Goal: Transaction & Acquisition: Purchase product/service

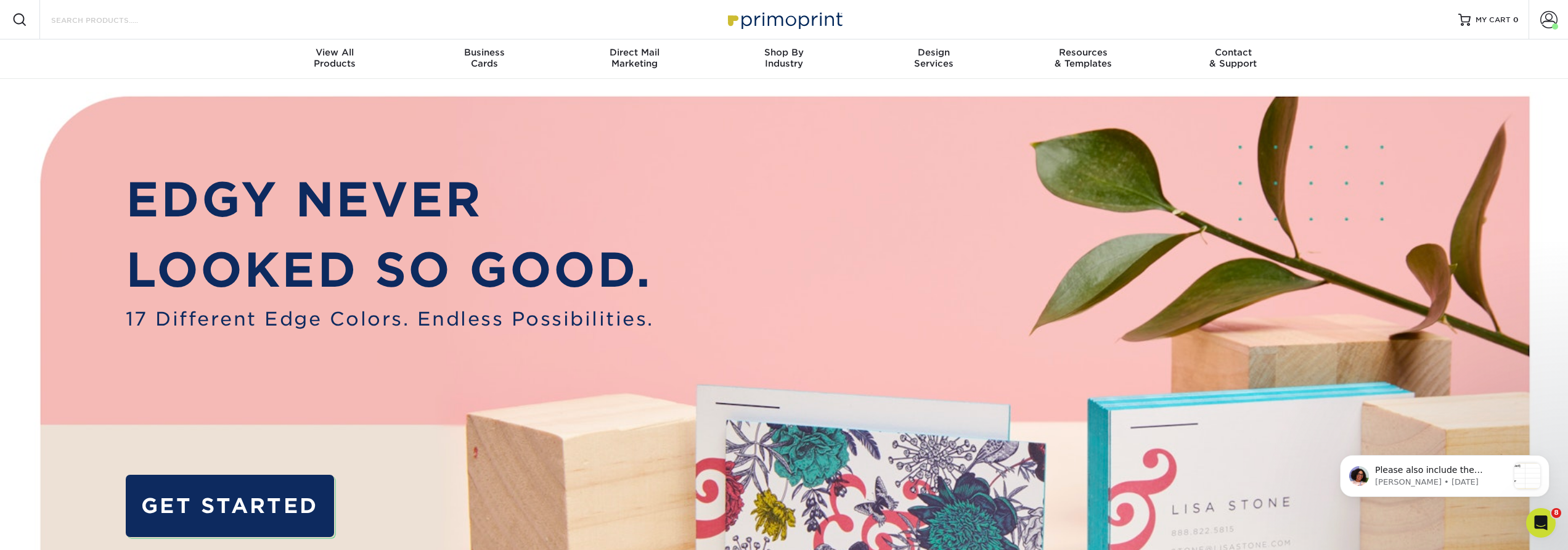
click at [121, 20] on input "Search Products" at bounding box center [110, 20] width 120 height 15
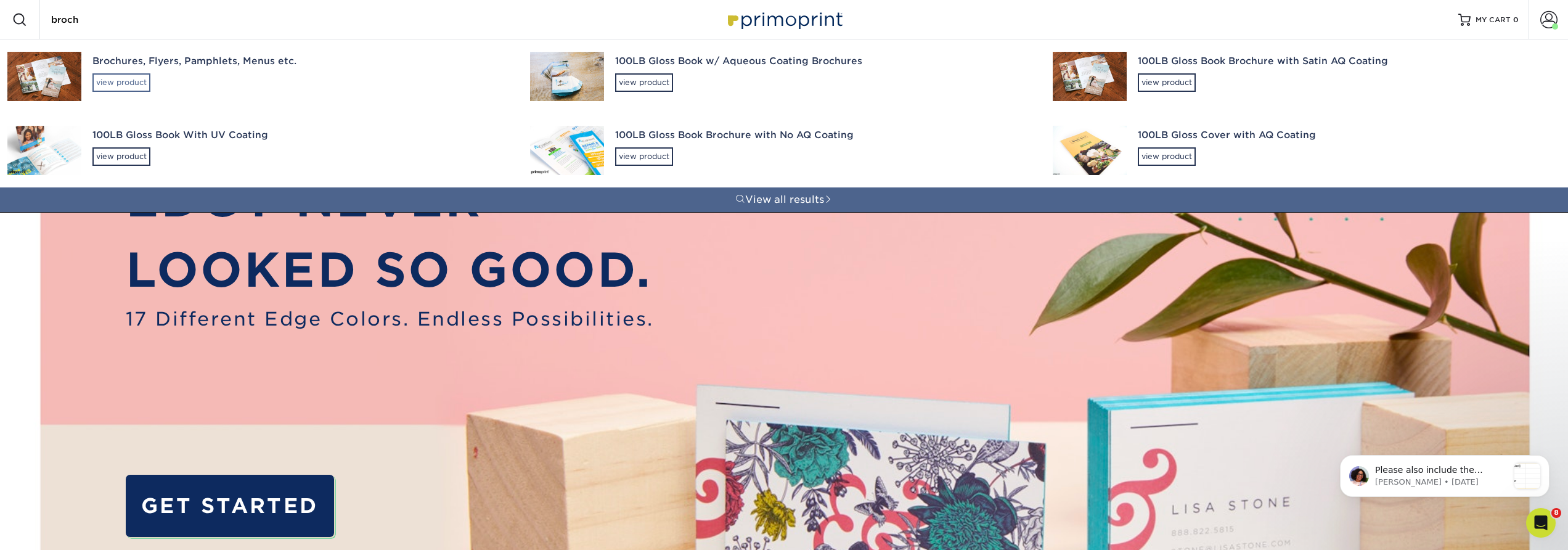
type input "broch"
click at [145, 87] on div "view product" at bounding box center [121, 82] width 58 height 18
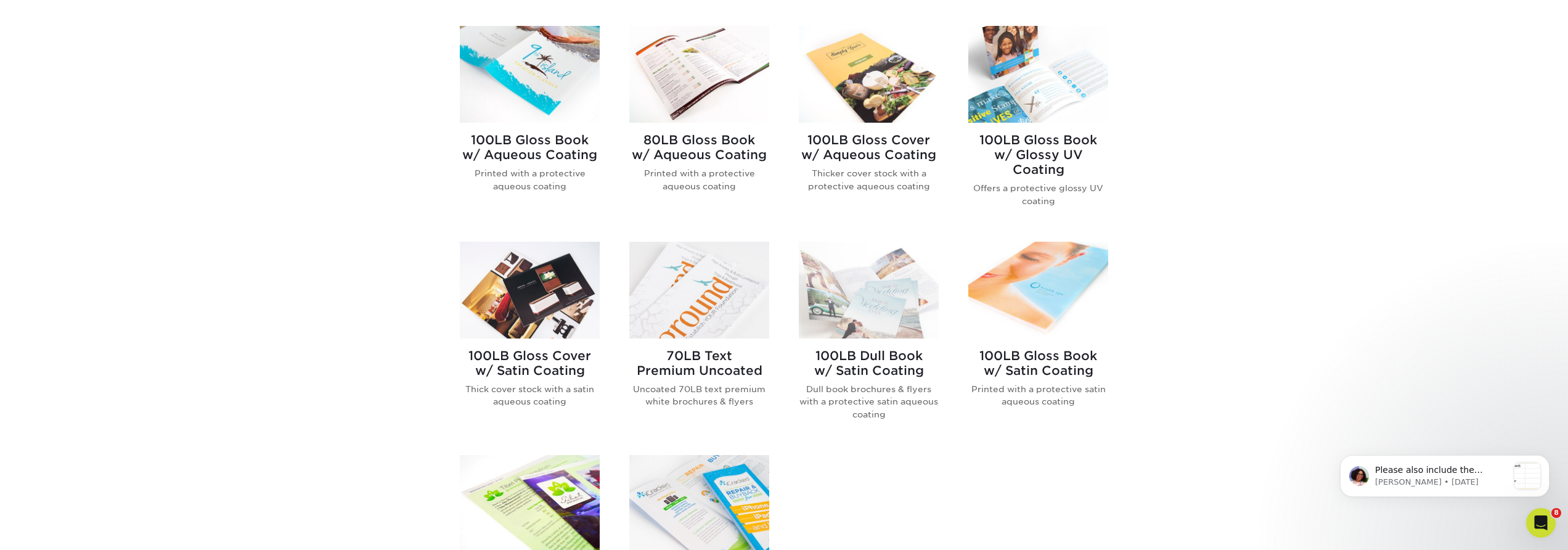
scroll to position [508, 0]
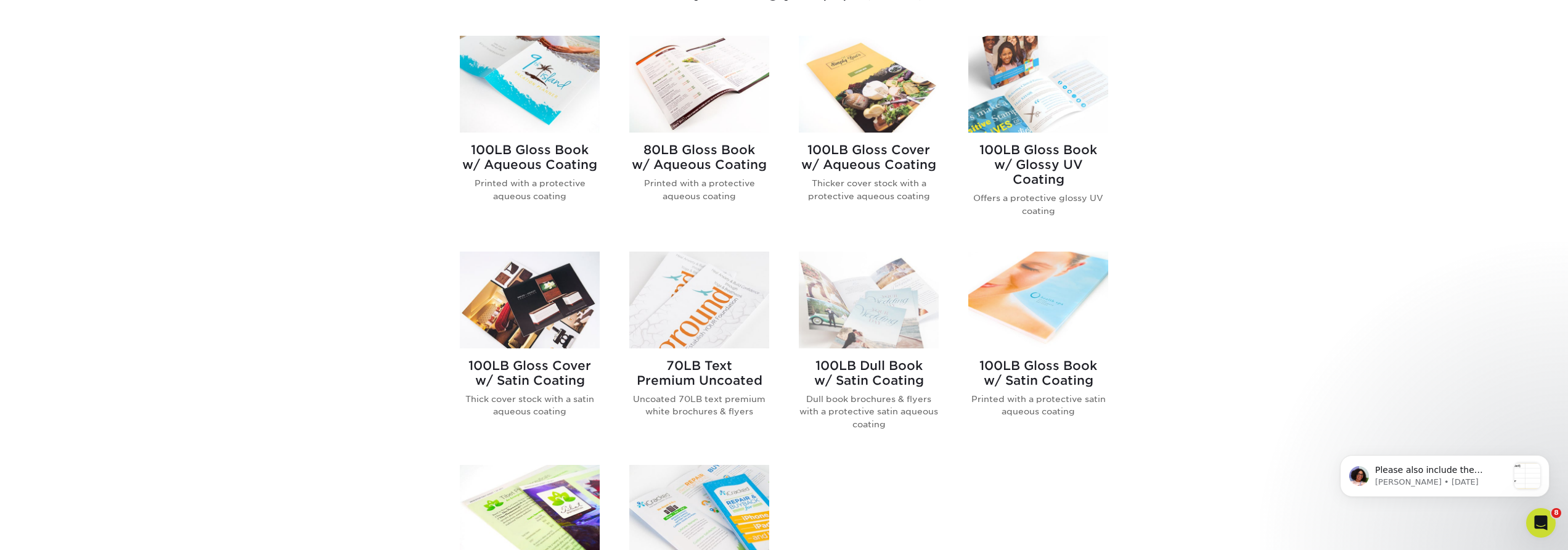
click at [884, 159] on h2 "100LB Gloss Cover w/ Aqueous Coating" at bounding box center [868, 157] width 140 height 30
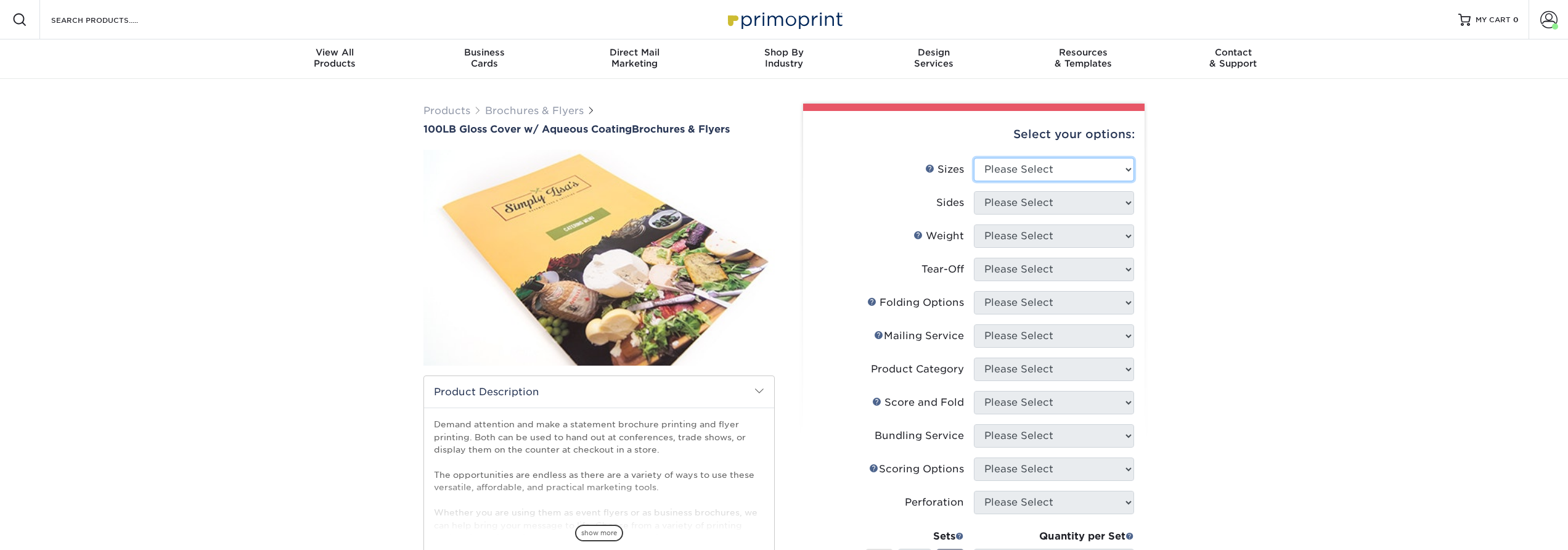
click at [986, 168] on select "Please Select 3.5" x 8.5" 3.5" x 11" 3.67" x 8.5" 4" x 8.5" 4" x 11" 4" x 12" 4…" at bounding box center [1054, 169] width 161 height 23
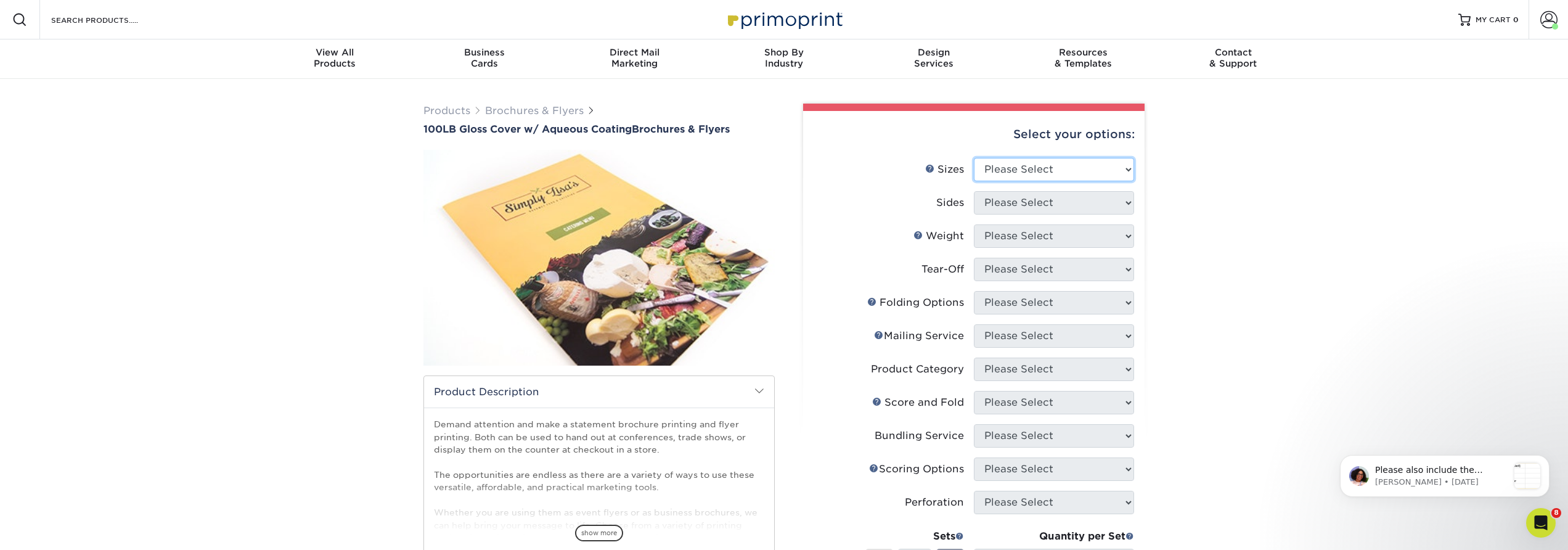
select select "17.00x22.00"
click at [974, 158] on select "Please Select 3.5" x 8.5" 3.5" x 11" 3.67" x 8.5" 4" x 8.5" 4" x 11" 4" x 12" 4…" at bounding box center [1054, 169] width 161 height 23
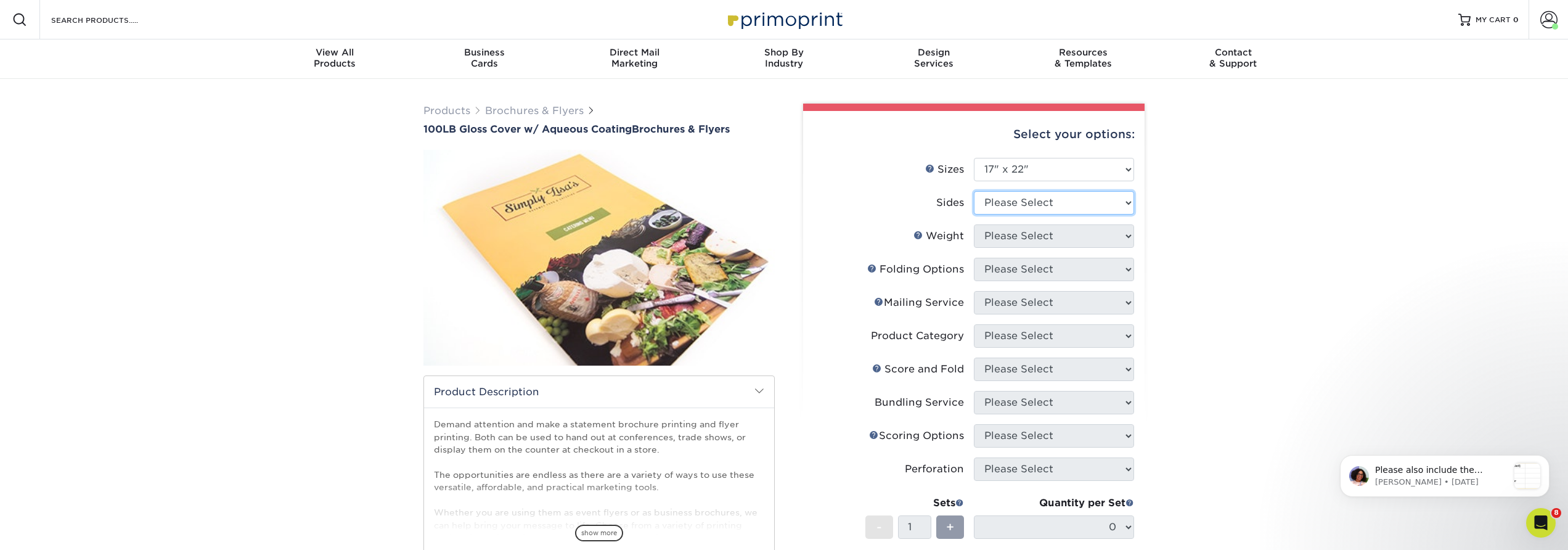
click at [1024, 193] on select "Please Select Print Both Sides Print Front Only" at bounding box center [1054, 202] width 161 height 23
select select "13abbda7-1d64-4f25-8bb2-c179b224825d"
click at [974, 191] on select "Please Select Print Both Sides Print Front Only" at bounding box center [1054, 202] width 161 height 23
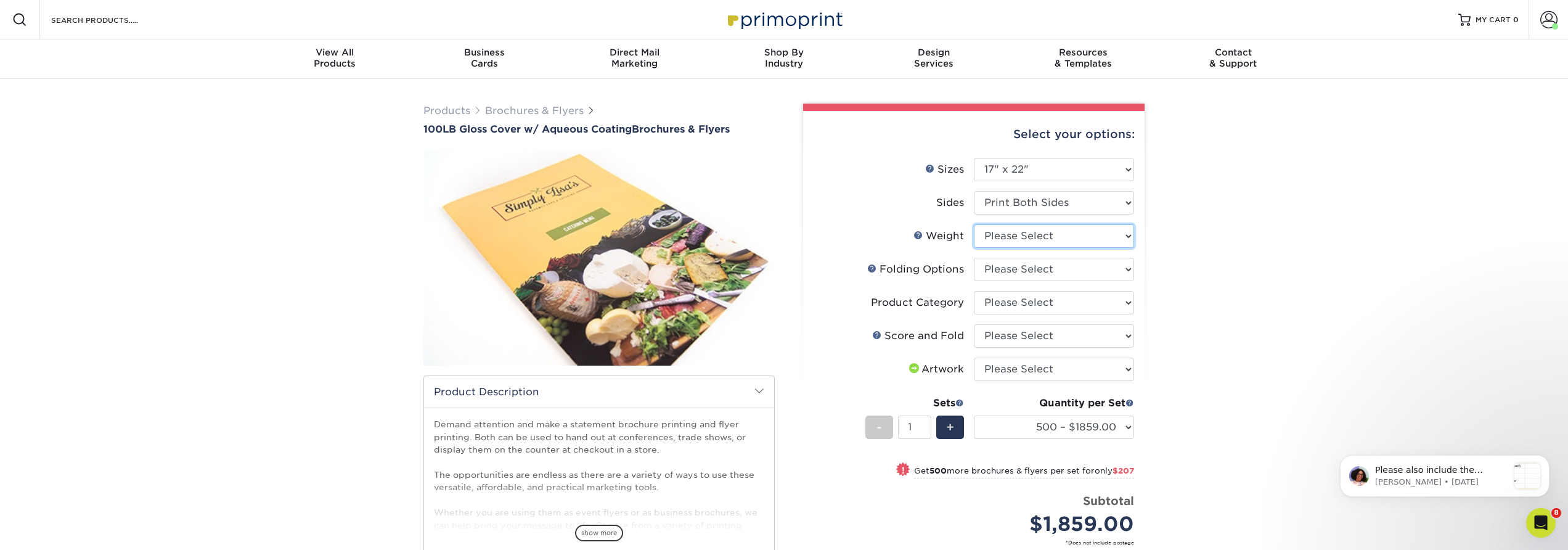
click at [1009, 235] on select "Please Select 100LB" at bounding box center [1054, 236] width 161 height 23
select select "100LB"
click at [974, 224] on select "Please Select 100LB" at bounding box center [1054, 236] width 161 height 23
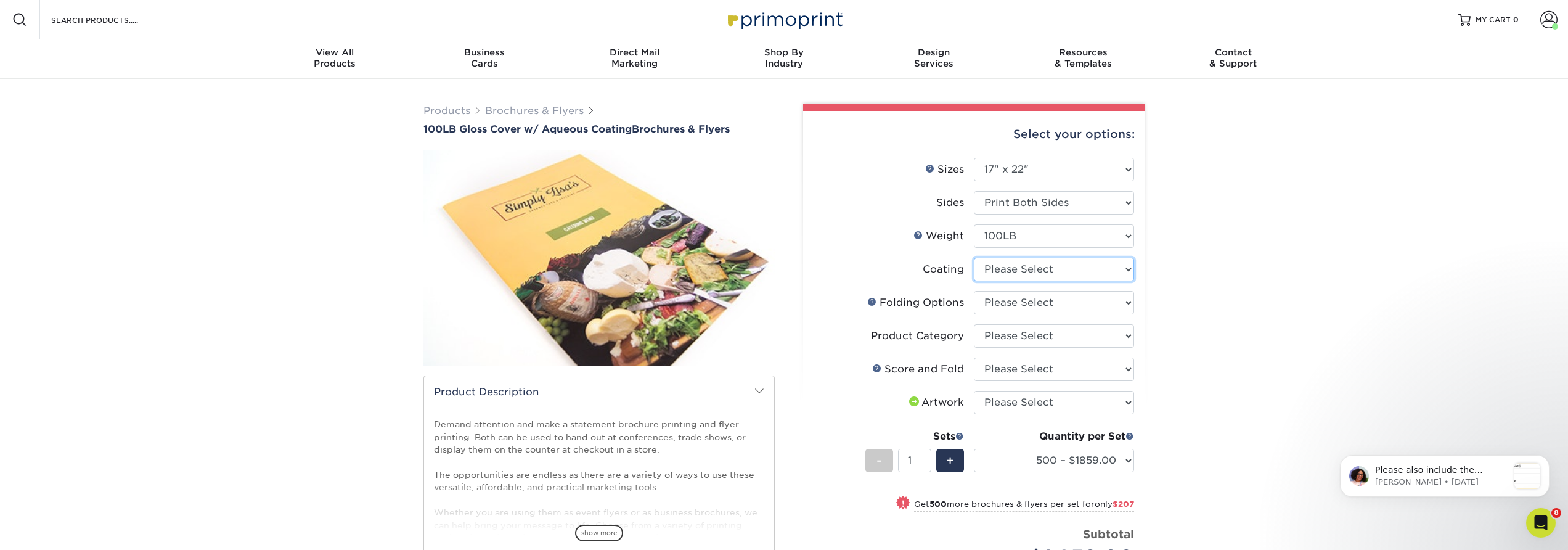
click at [996, 274] on select at bounding box center [1054, 269] width 161 height 23
select select "d41dab50-ff65-4f4f-bb17-2afe4d36ae33"
click at [974, 258] on select at bounding box center [1054, 269] width 161 height 23
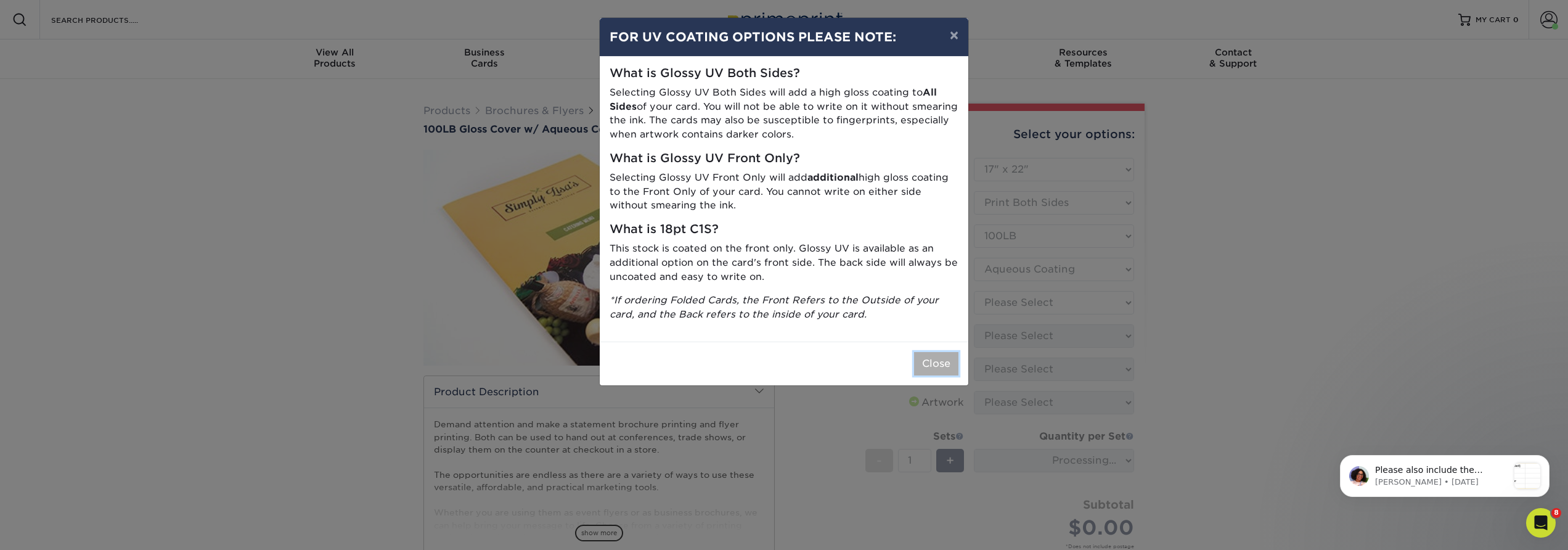
click at [946, 352] on button "Close" at bounding box center [936, 364] width 44 height 23
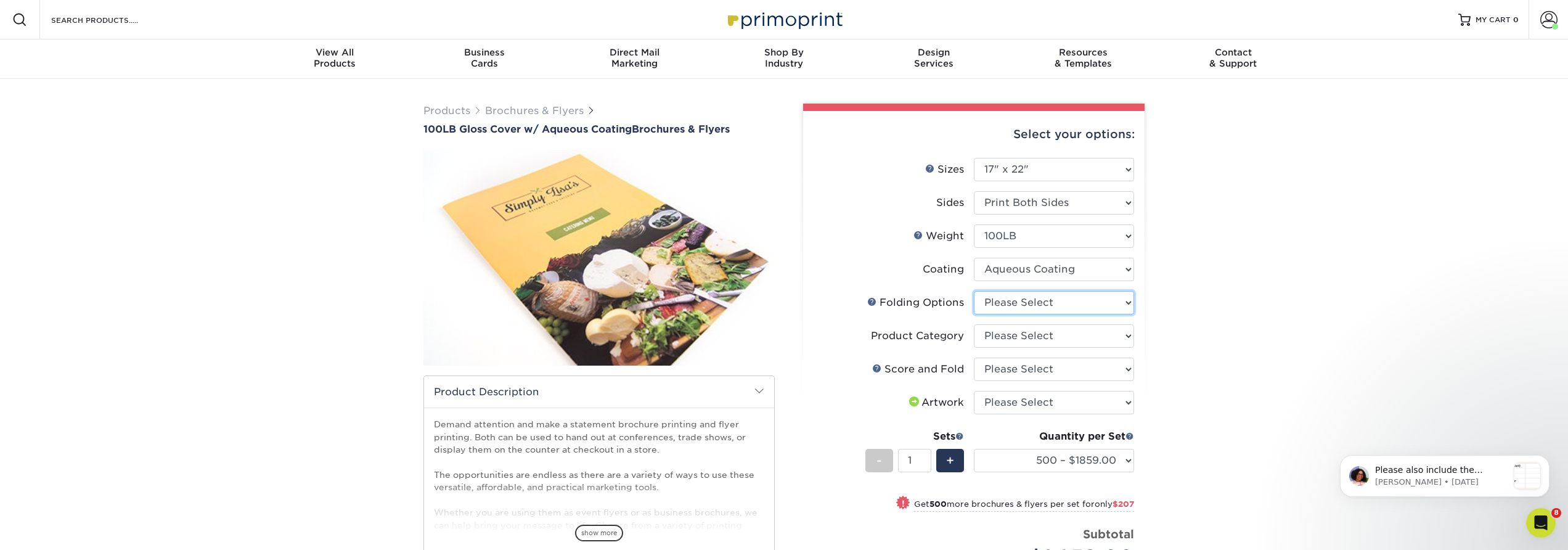
click at [1019, 301] on select "Please Select FLAT - No Folding" at bounding box center [1054, 302] width 161 height 23
click at [974, 291] on select "Please Select FLAT - No Folding" at bounding box center [1054, 302] width 161 height 23
click at [1017, 303] on select "Please Select FLAT - No Folding" at bounding box center [1054, 302] width 161 height 23
select select "9b1d5825-34d1-4721-9874-ed79abb003d7"
click at [974, 291] on select "Please Select FLAT - No Folding" at bounding box center [1054, 302] width 161 height 23
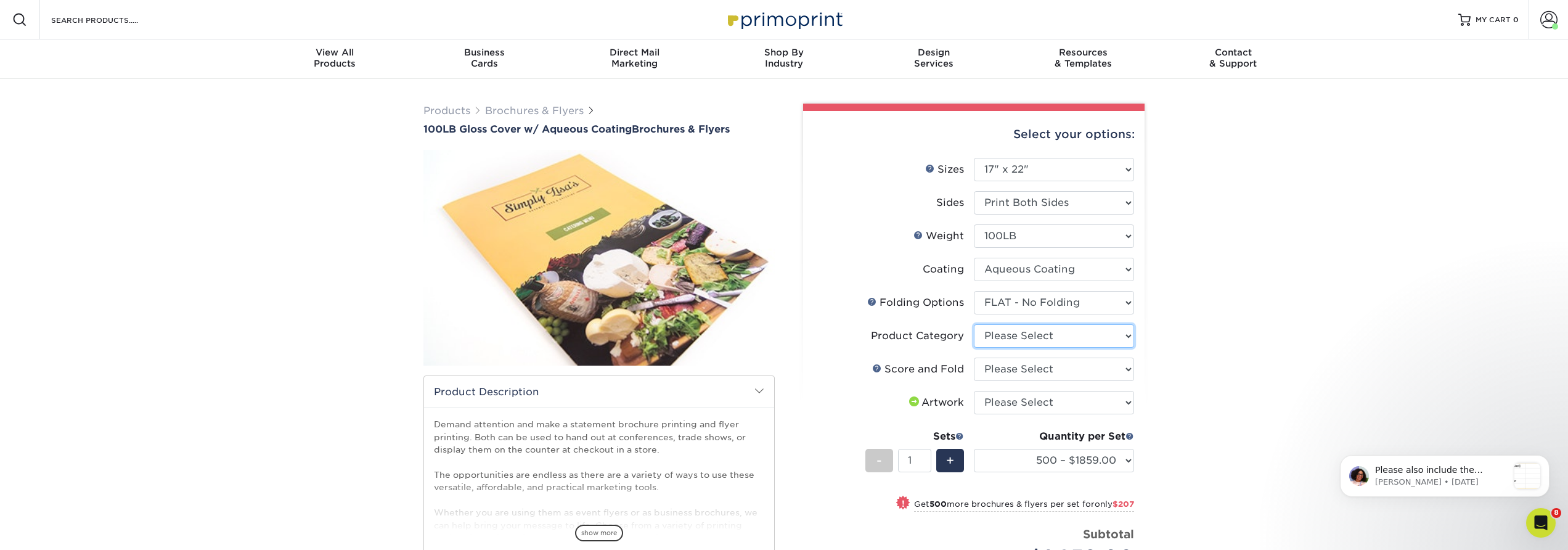
click at [1014, 336] on select "Please Select Flyers and Brochures" at bounding box center [1054, 336] width 161 height 23
select select "1a668080-6b7c-4174-b399-2c3833b27ef4"
click at [974, 324] on select "Please Select Flyers and Brochures" at bounding box center [1054, 336] width 161 height 23
click at [1004, 367] on select "Please Select No Scoring and Folding Score & fold in half Score and Tri-Fold" at bounding box center [1054, 369] width 161 height 23
select select "693e0d4e-af90-4796-9ba3-e200b26a5d59"
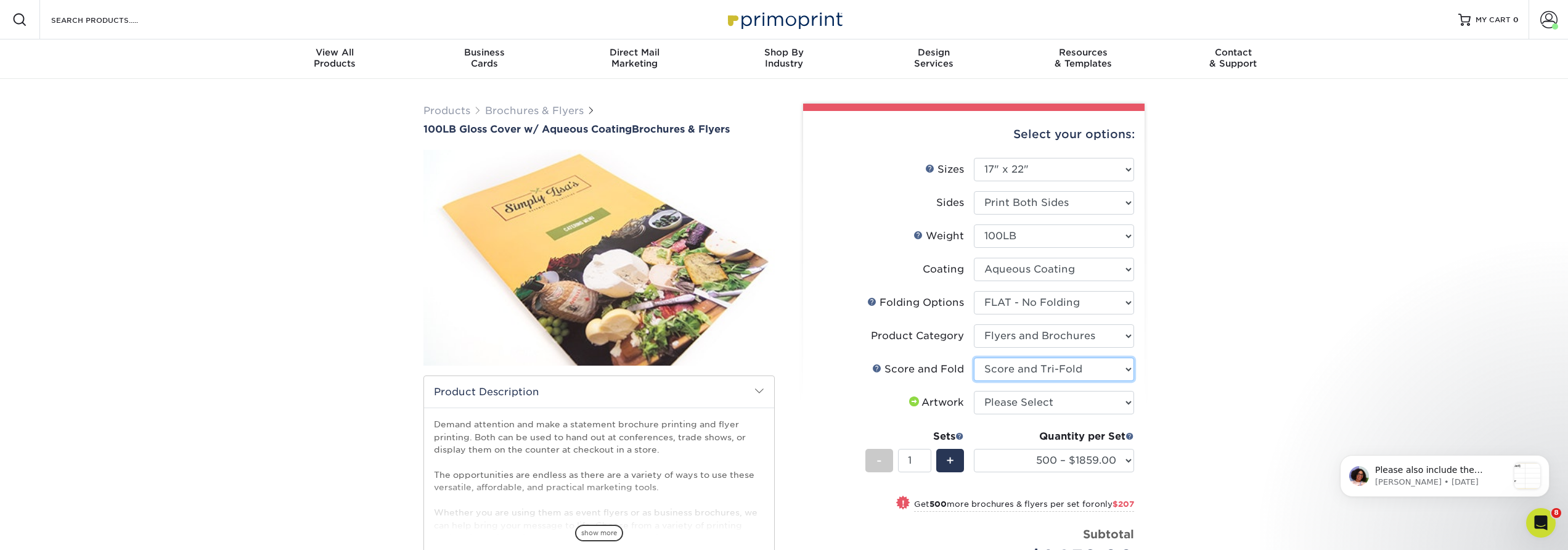
click at [974, 358] on select "Please Select No Scoring and Folding Score & fold in half Score and Tri-Fold" at bounding box center [1054, 369] width 161 height 23
click at [994, 406] on select "Please Select I will upload files I need a design - $175" at bounding box center [1054, 402] width 161 height 23
select select "upload"
click at [974, 391] on select "Please Select I will upload files I need a design - $175" at bounding box center [1054, 402] width 161 height 23
